Goal: Information Seeking & Learning: Learn about a topic

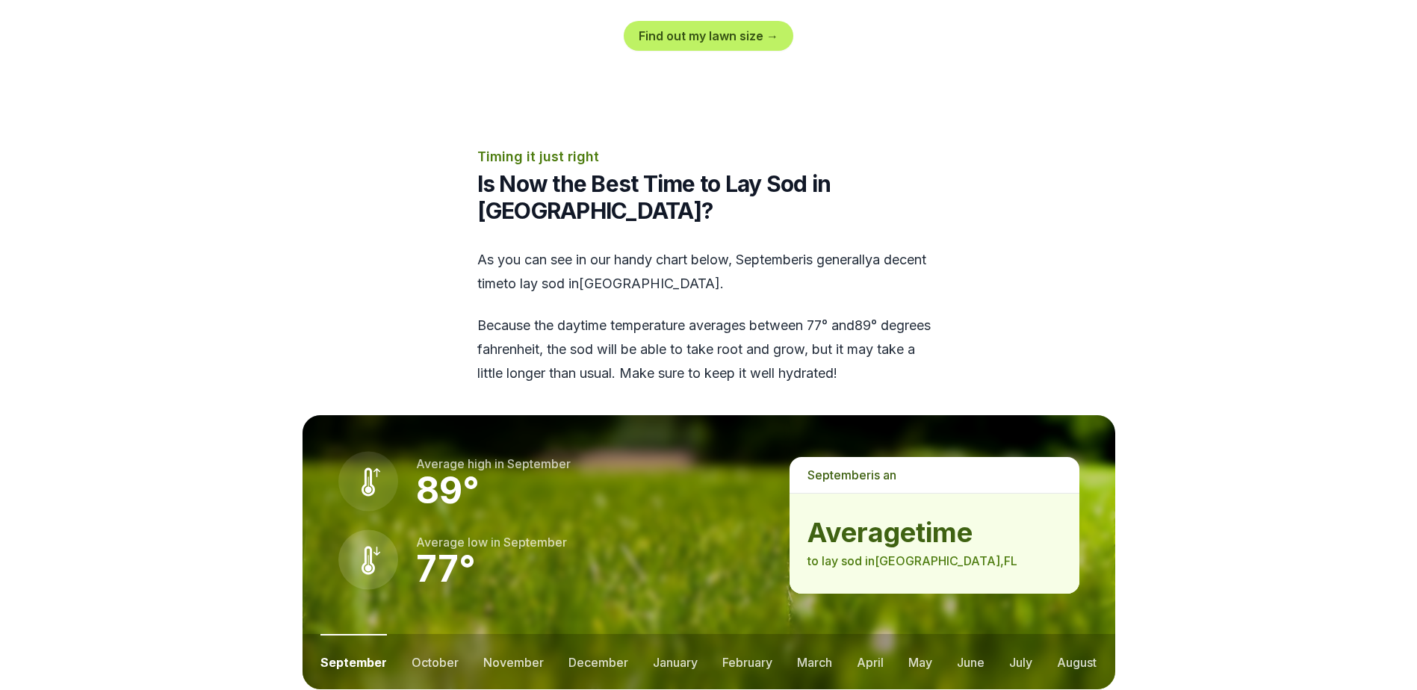
scroll to position [1977, 0]
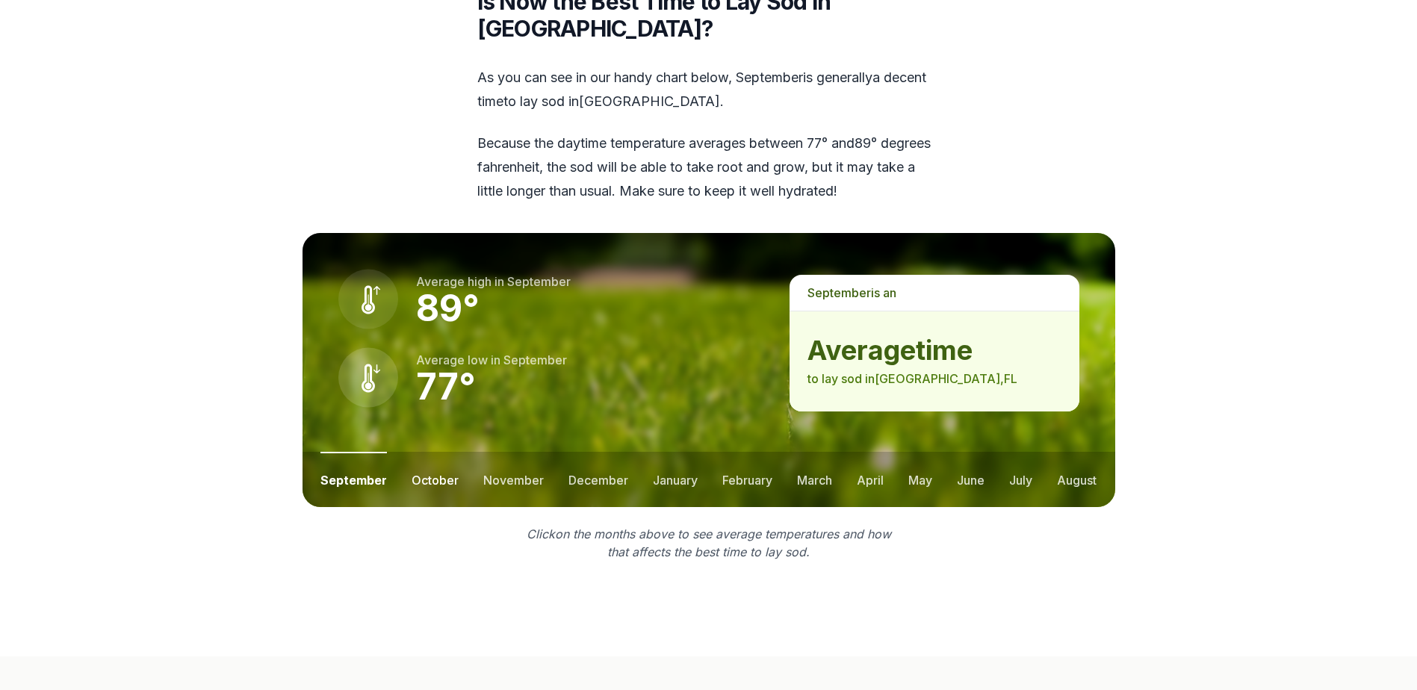
click at [430, 452] on button "october" at bounding box center [435, 479] width 47 height 55
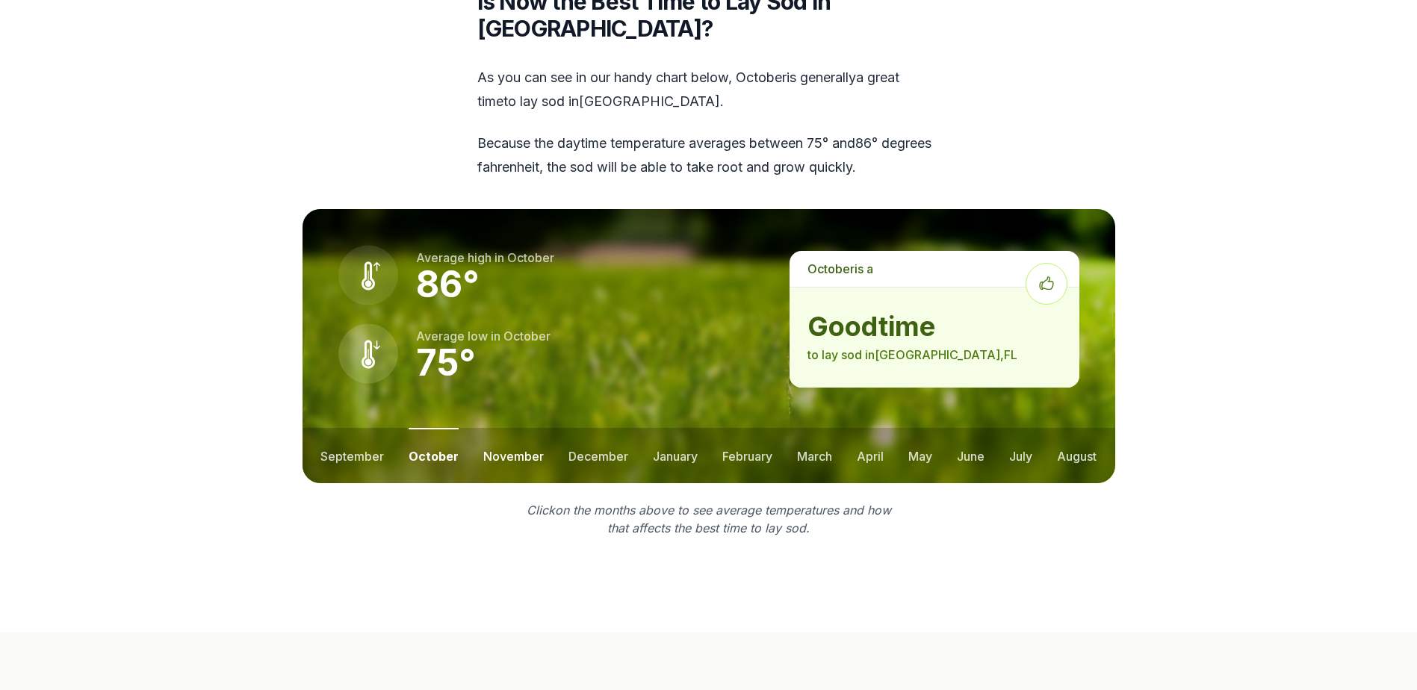
click at [500, 428] on button "november" at bounding box center [513, 455] width 61 height 55
click at [574, 428] on button "december" at bounding box center [597, 455] width 60 height 55
click at [658, 428] on button "january" at bounding box center [674, 455] width 45 height 55
click at [743, 428] on button "february" at bounding box center [749, 455] width 50 height 55
click at [827, 428] on button "march" at bounding box center [815, 455] width 35 height 55
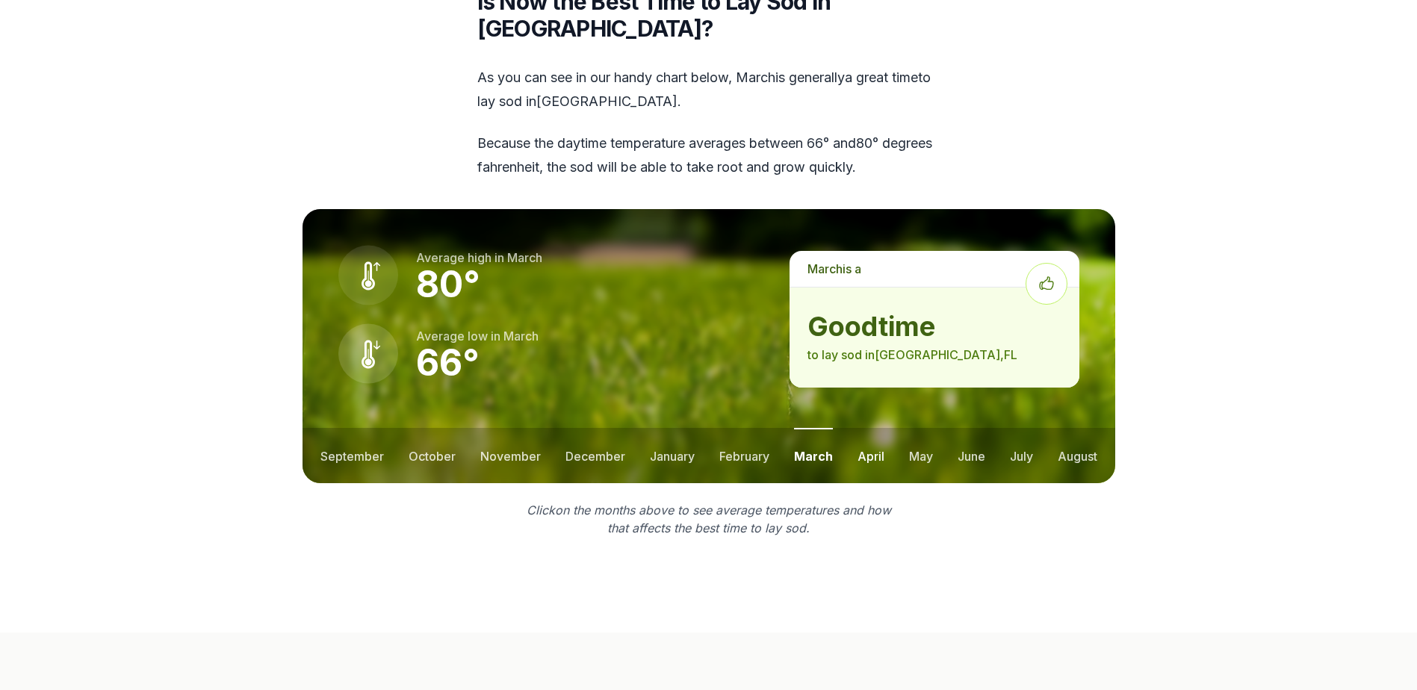
click at [872, 428] on button "april" at bounding box center [871, 455] width 27 height 55
click at [916, 428] on button "may" at bounding box center [920, 455] width 24 height 55
click at [961, 428] on button "june" at bounding box center [971, 455] width 28 height 55
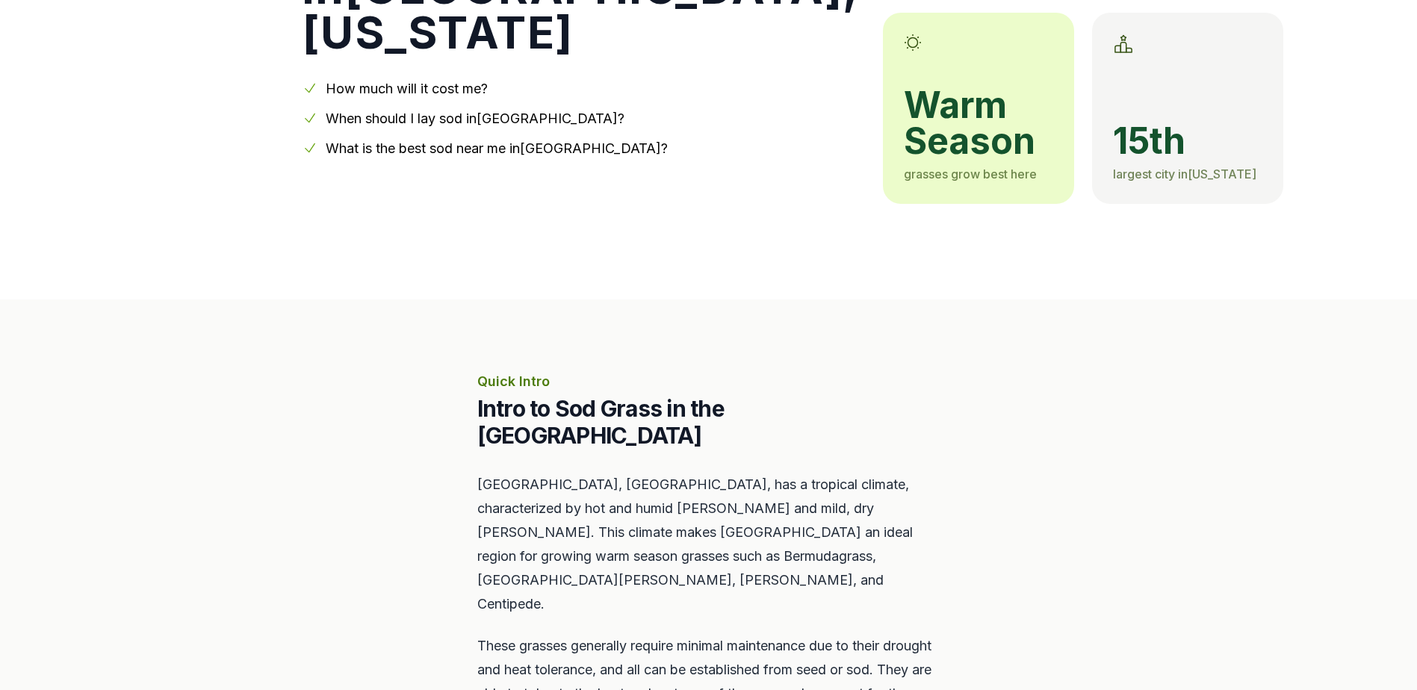
scroll to position [0, 0]
